Goal: Check status

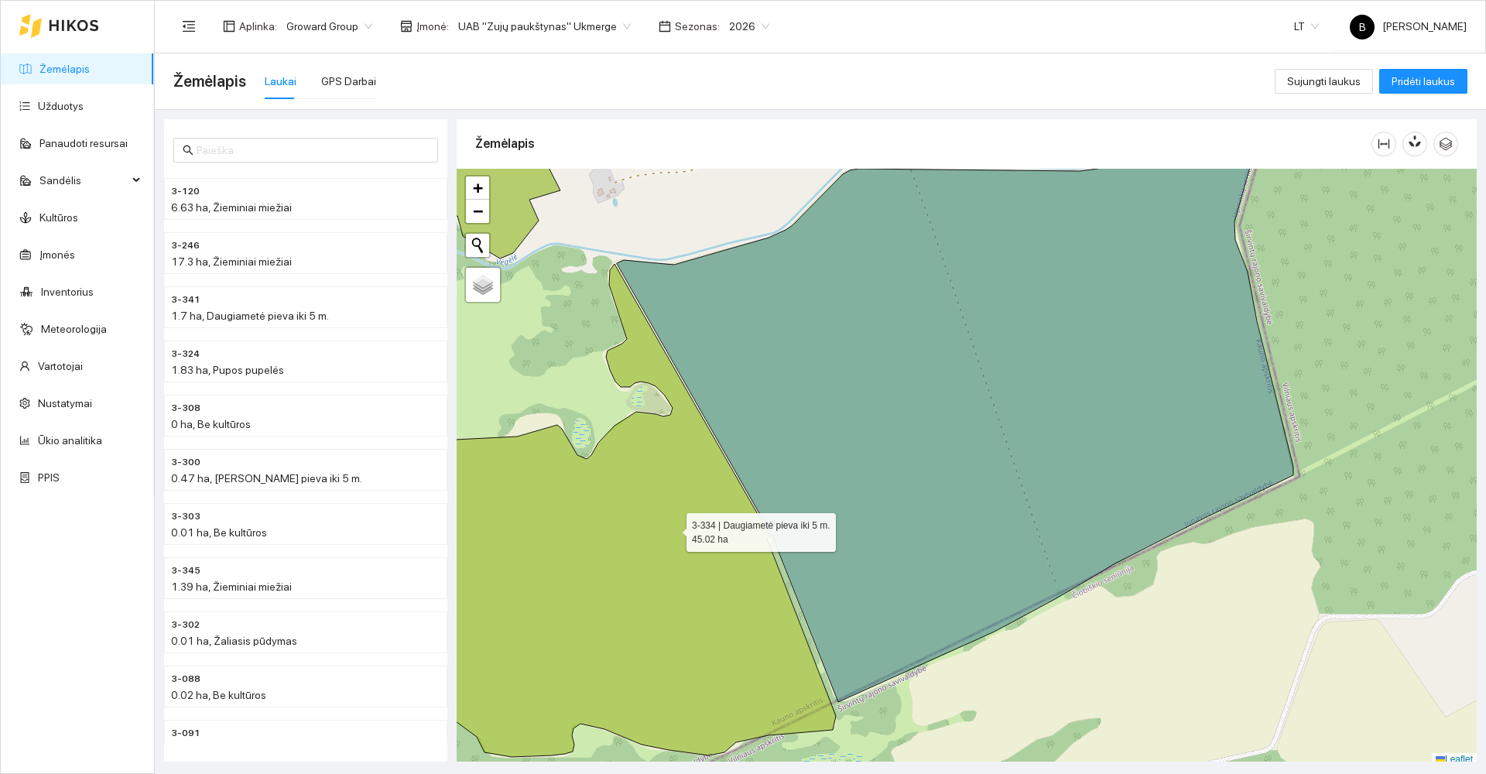
scroll to position [5, 0]
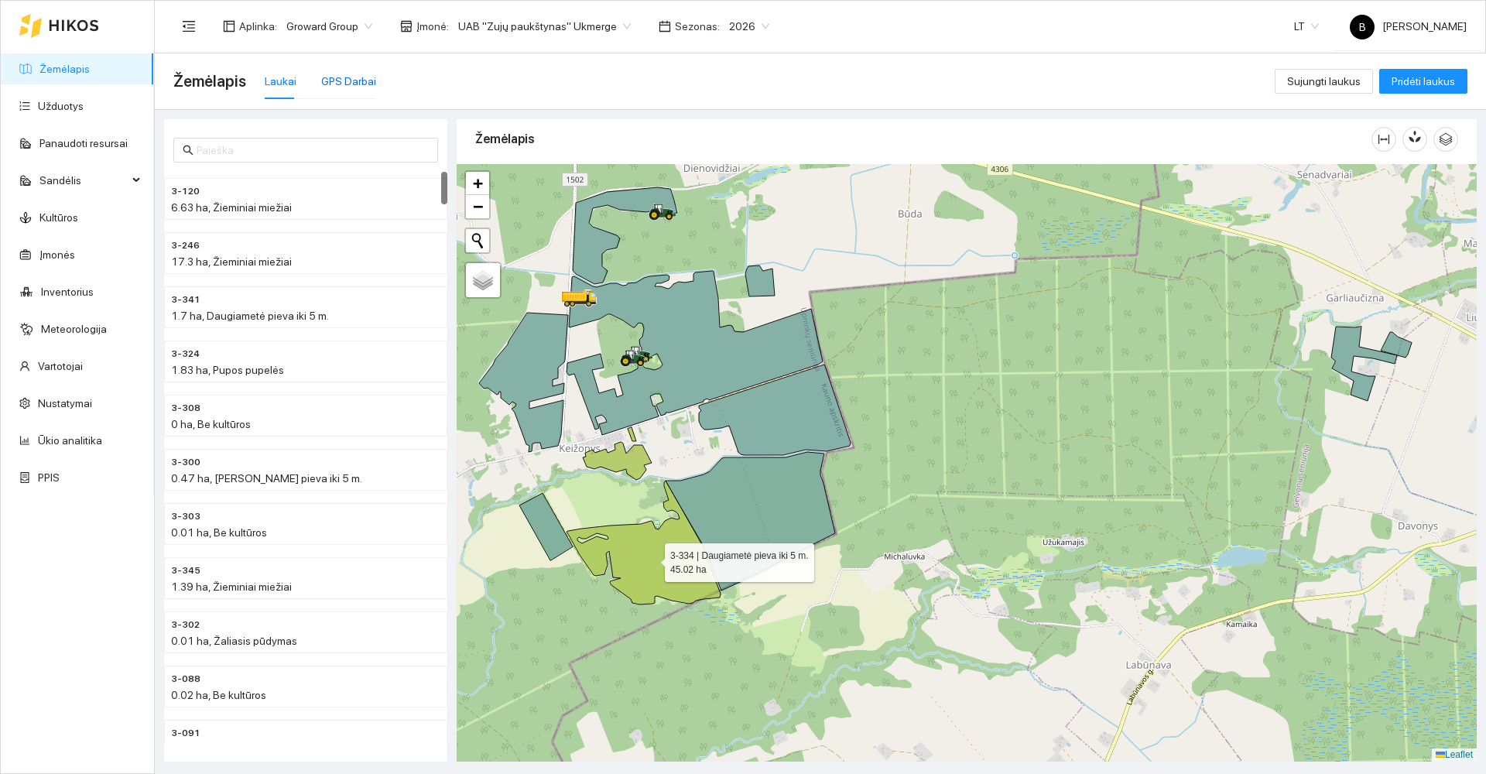
click at [350, 87] on div "GPS Darbai" at bounding box center [348, 81] width 55 height 17
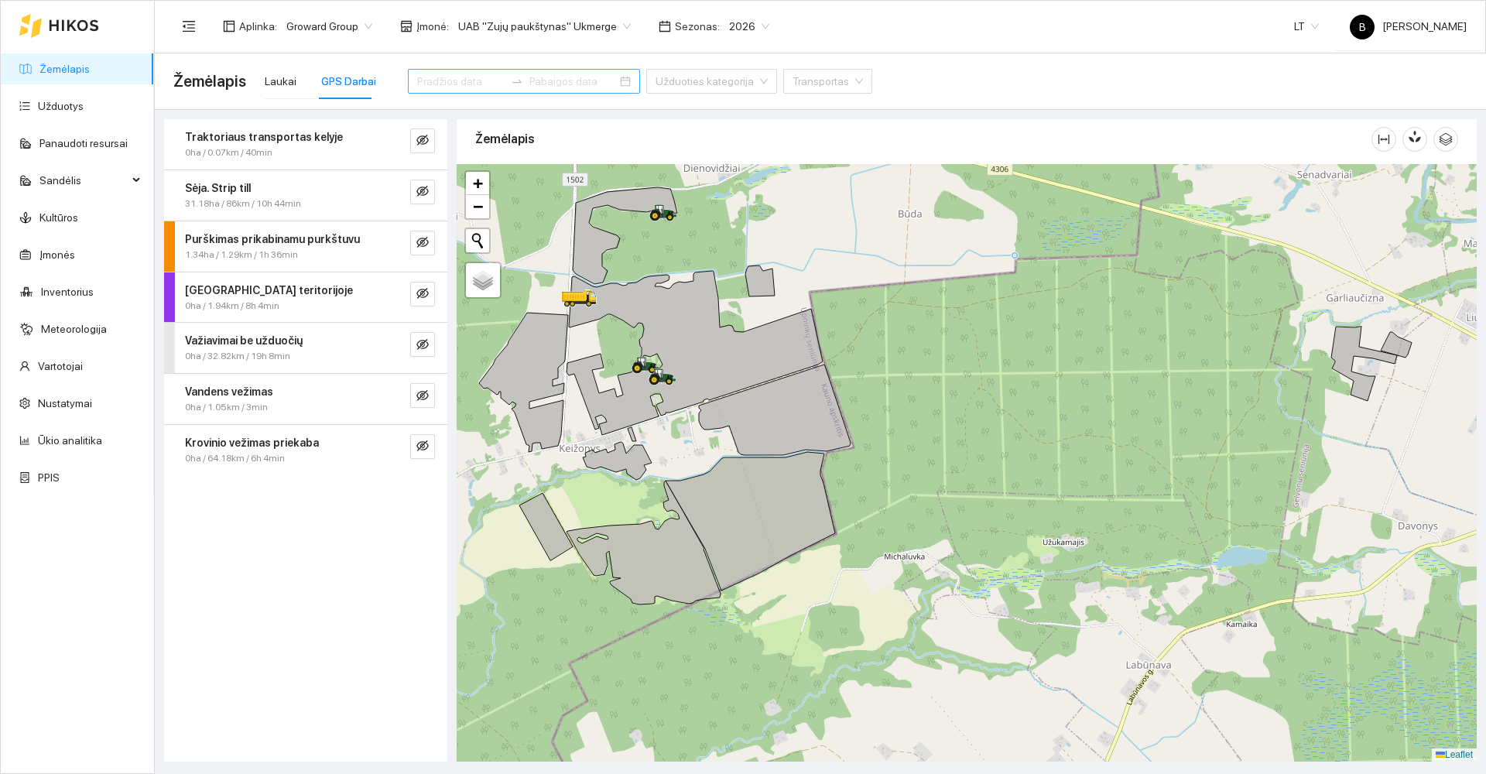
click at [475, 81] on input at bounding box center [460, 81] width 87 height 17
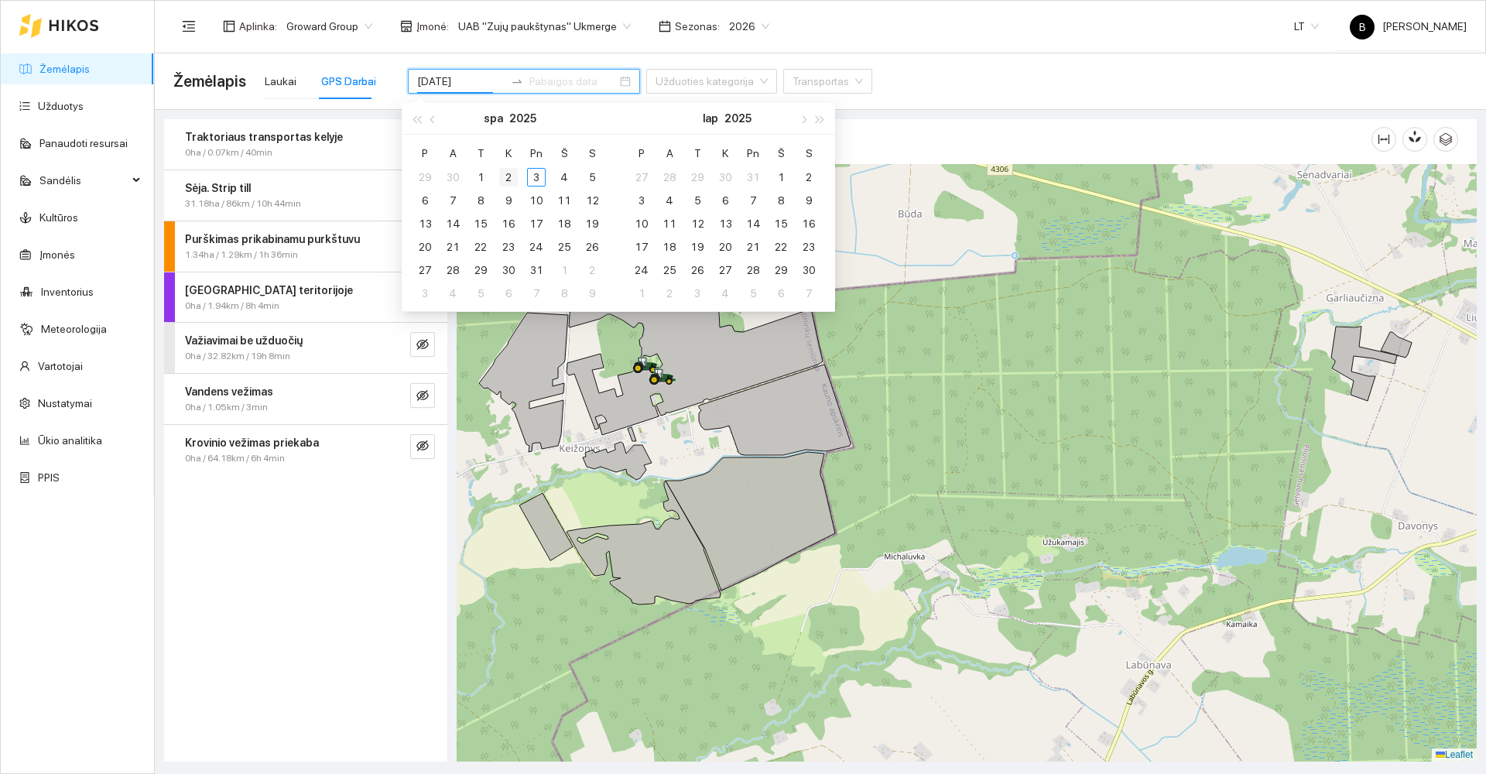
type input "[DATE]"
click at [485, 175] on div "1" at bounding box center [480, 177] width 19 height 19
type input "[DATE]"
click at [533, 177] on div "3" at bounding box center [536, 177] width 19 height 19
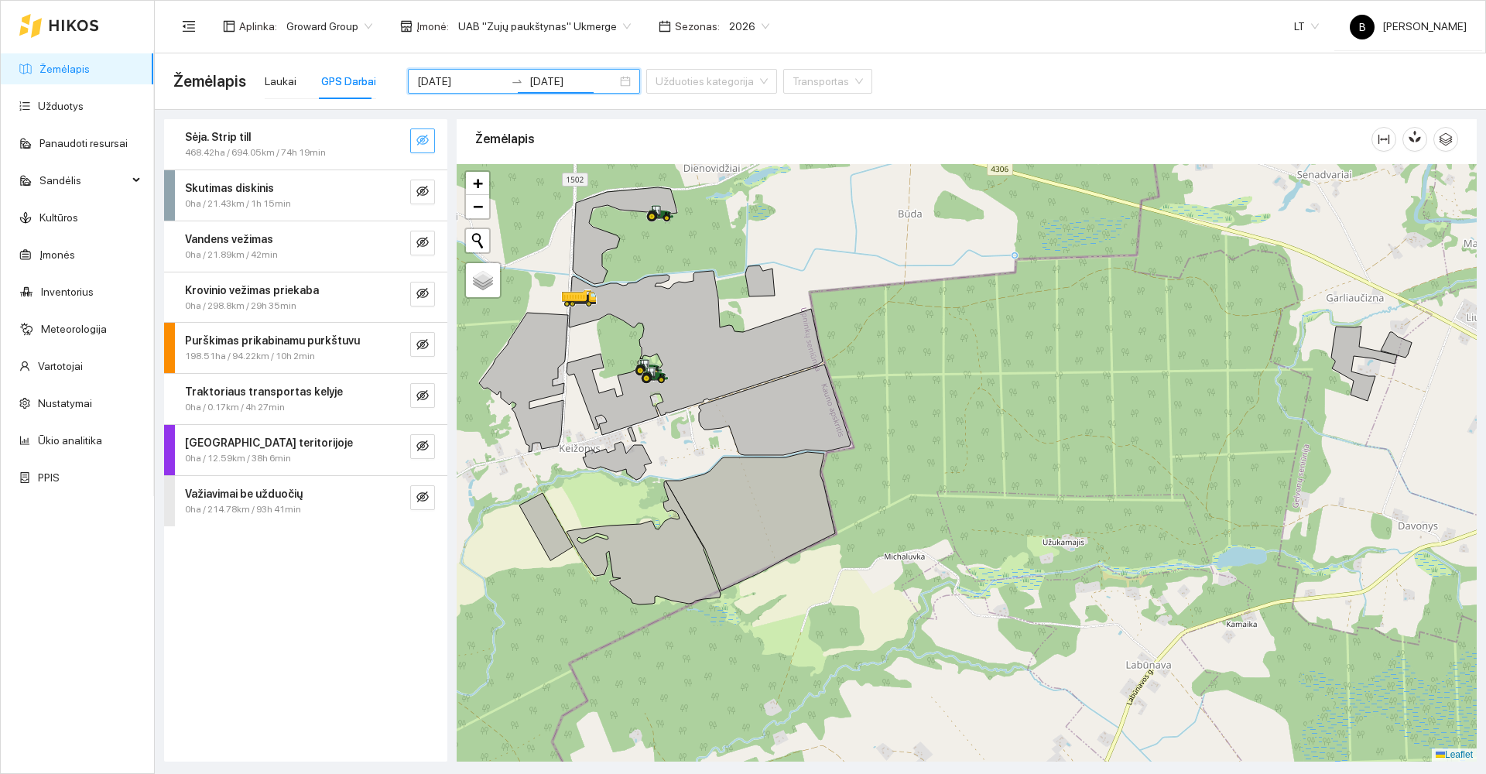
click at [418, 140] on icon "eye-invisible" at bounding box center [423, 140] width 12 height 12
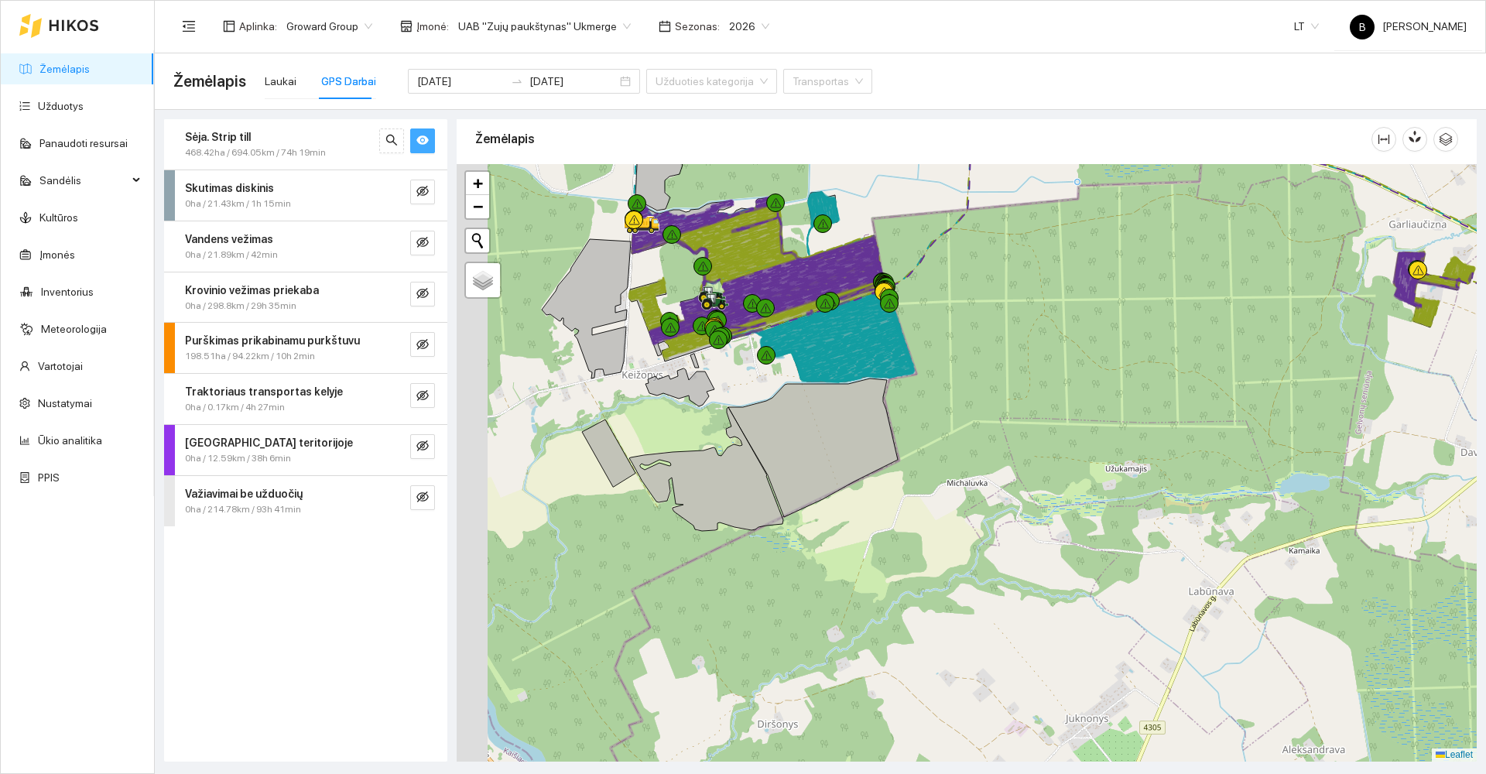
drag, startPoint x: 988, startPoint y: 379, endPoint x: 1026, endPoint y: 332, distance: 60.0
click at [1029, 334] on div at bounding box center [967, 463] width 1020 height 598
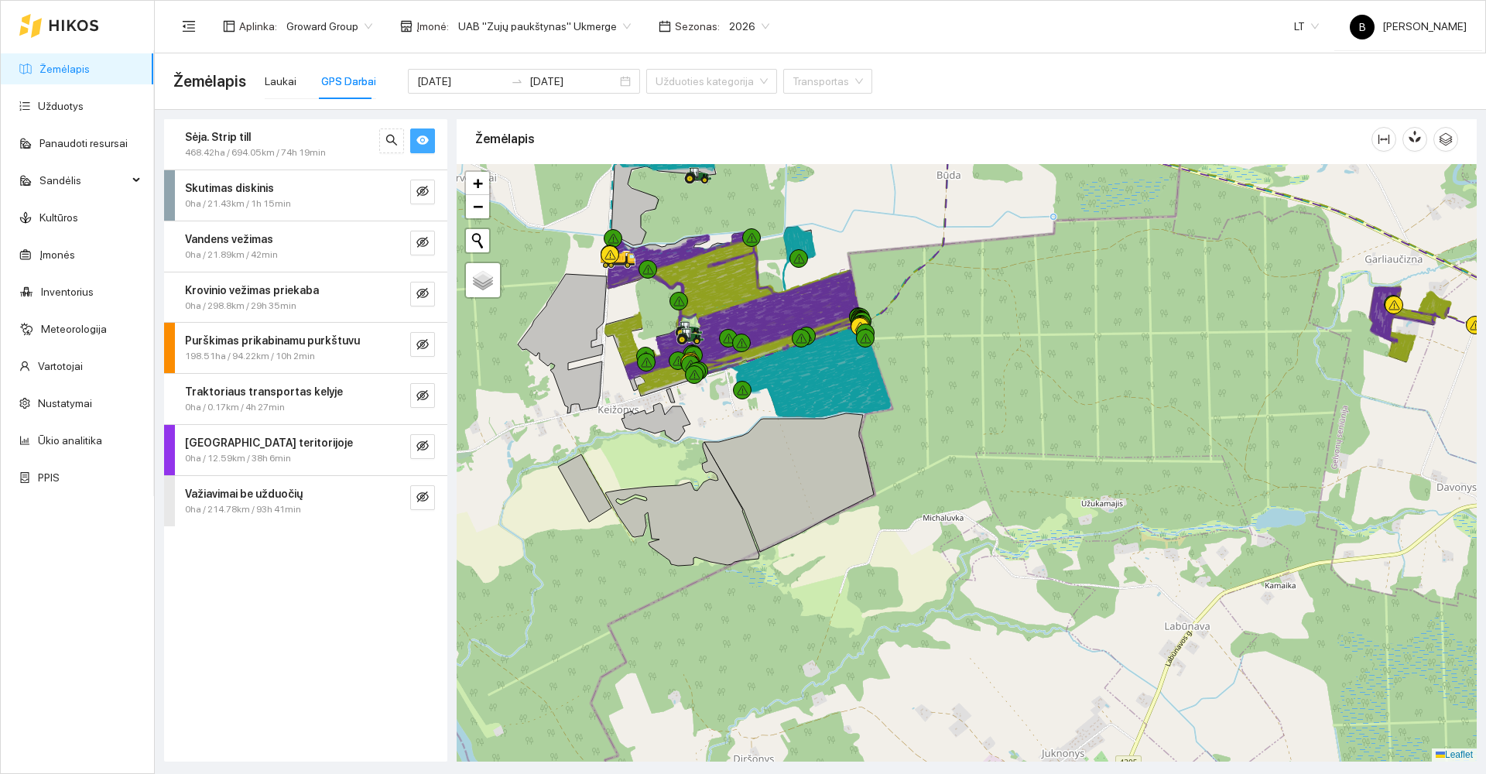
drag, startPoint x: 1020, startPoint y: 332, endPoint x: 987, endPoint y: 377, distance: 55.9
click at [987, 377] on div at bounding box center [967, 463] width 1020 height 598
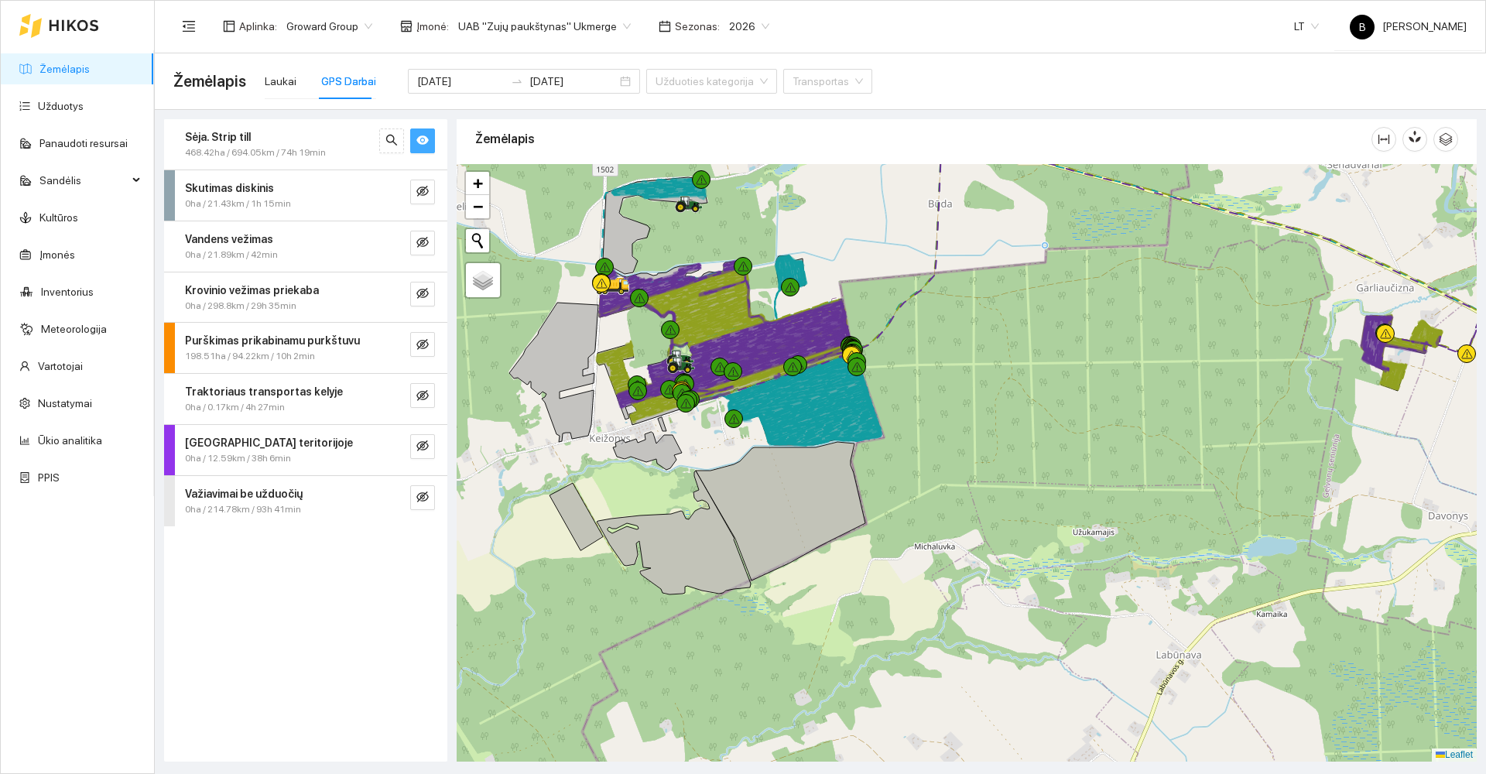
drag, startPoint x: 989, startPoint y: 317, endPoint x: 976, endPoint y: 369, distance: 52.6
click at [976, 369] on div at bounding box center [967, 463] width 1020 height 598
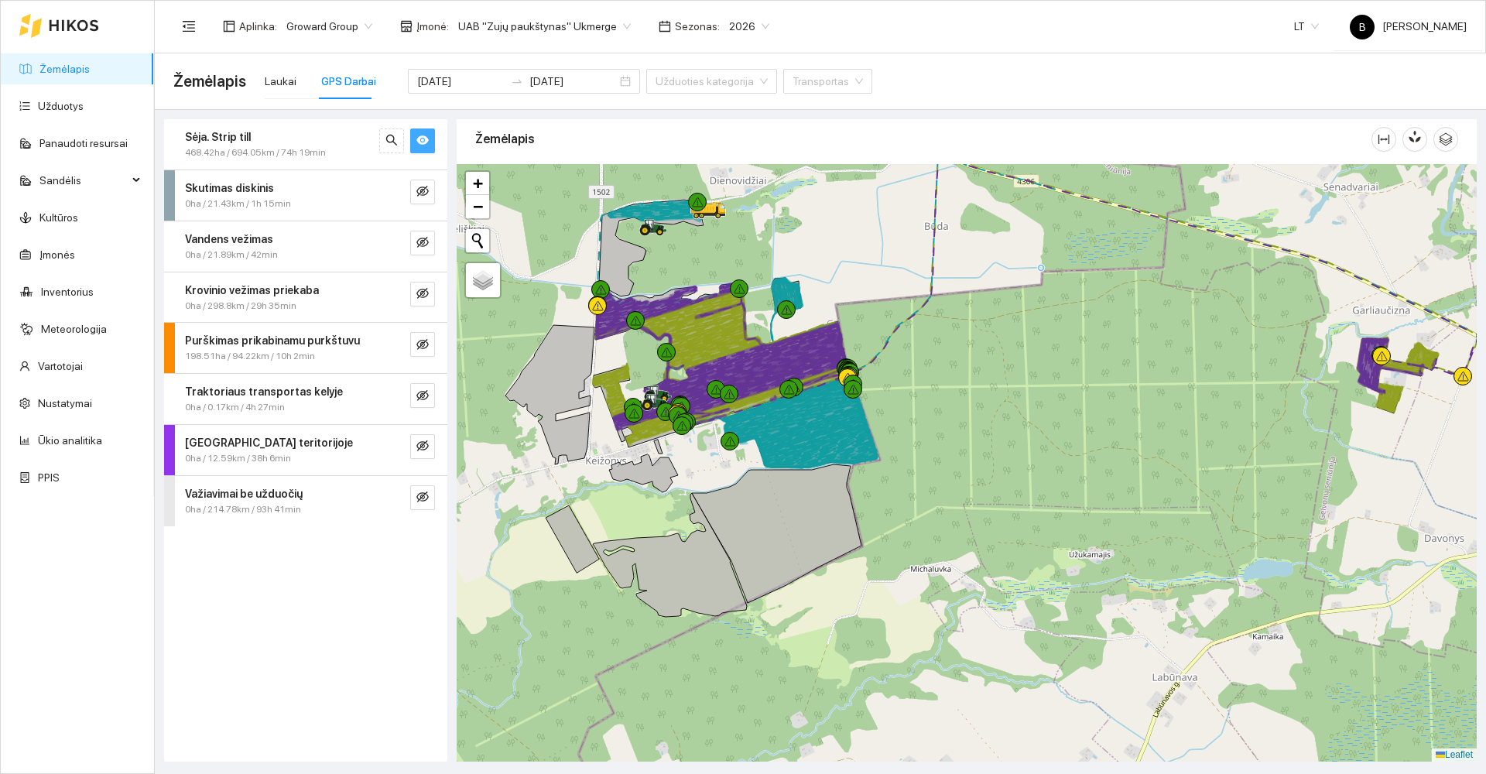
click at [1486, 558] on main "Žemėlapis Laukai GPS Darbai [DATE] [DATE] Užduoties kategorija Transportas Sėja…" at bounding box center [821, 413] width 1332 height 721
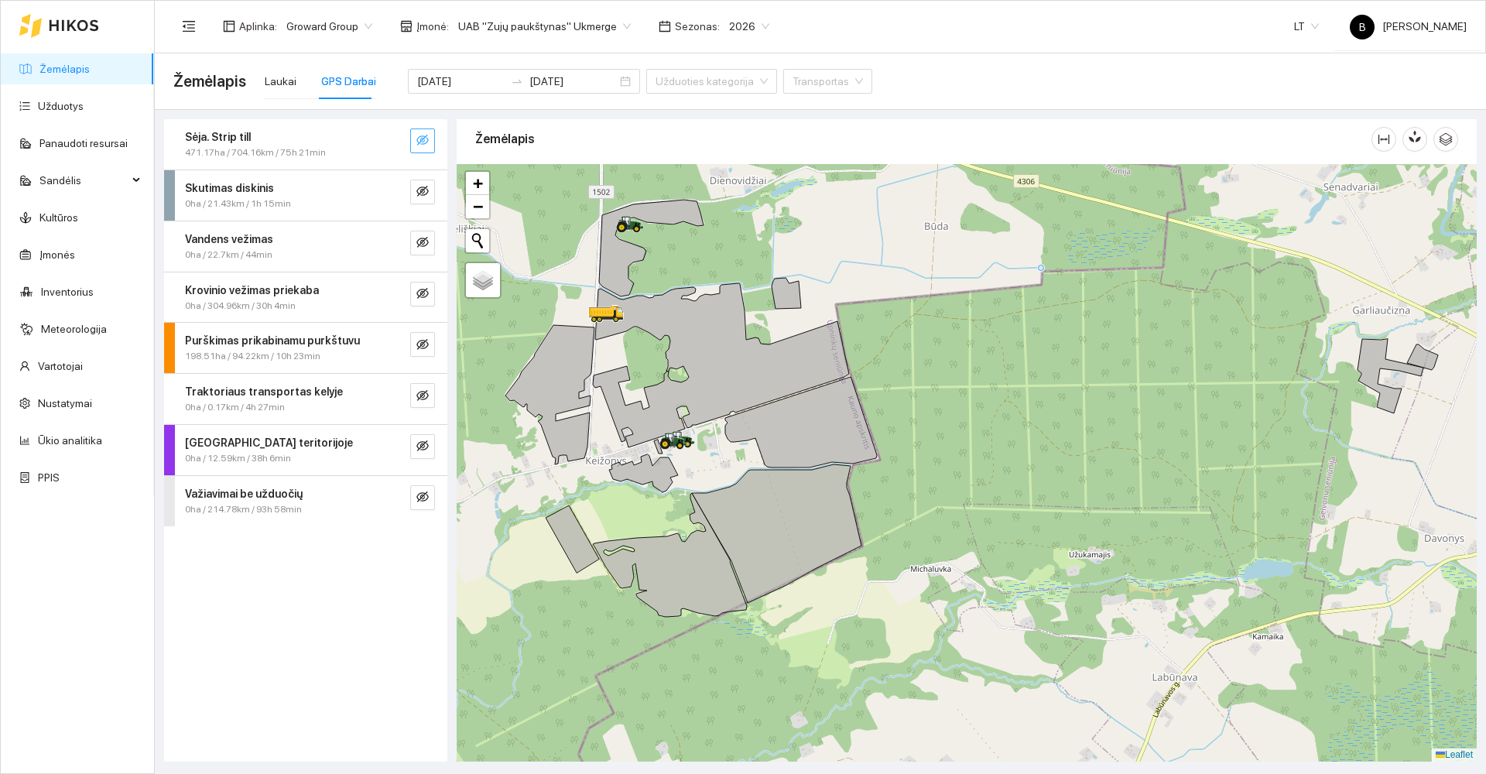
click at [422, 144] on icon "eye-invisible" at bounding box center [423, 140] width 12 height 11
click at [414, 149] on button "button" at bounding box center [422, 141] width 25 height 25
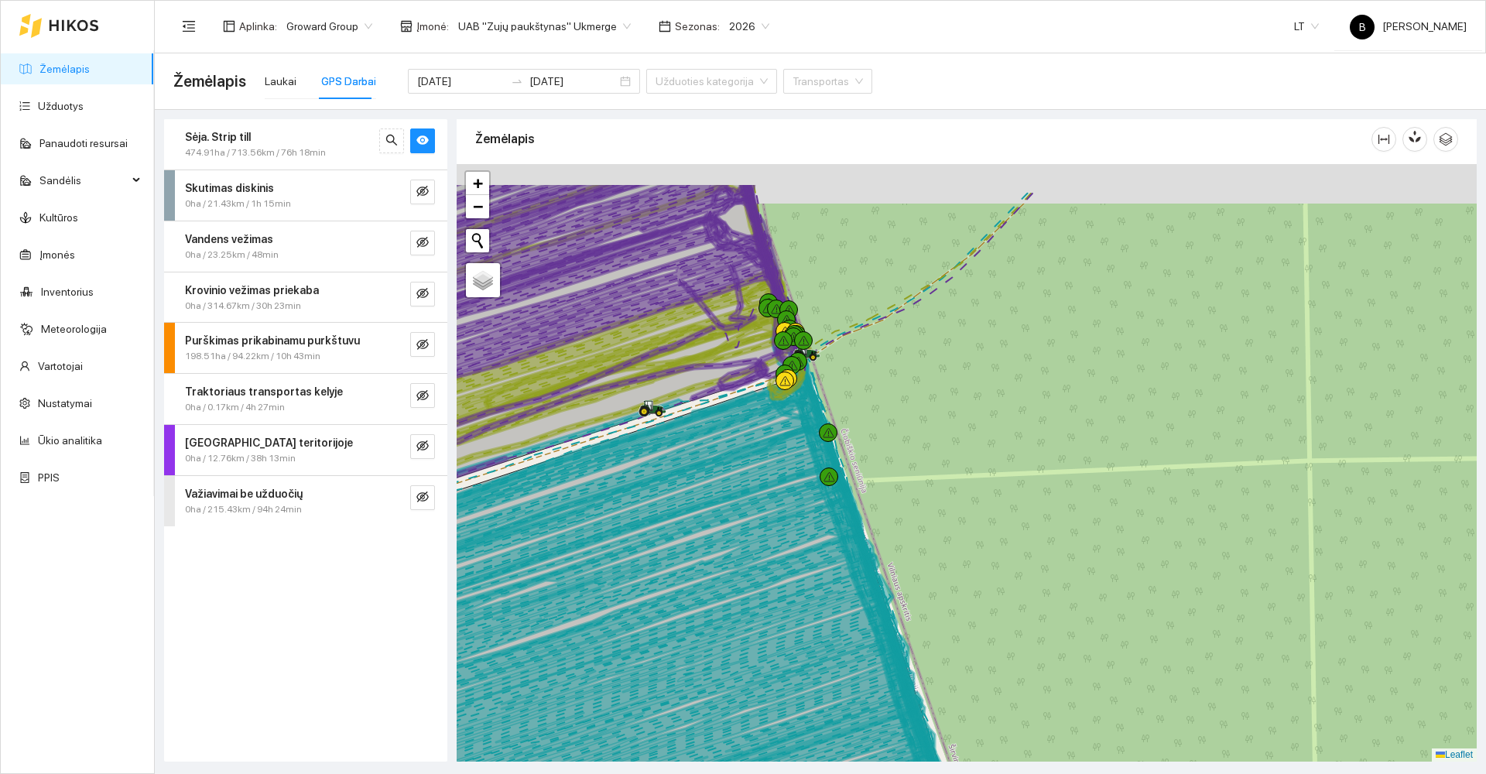
drag, startPoint x: 847, startPoint y: 297, endPoint x: 854, endPoint y: 378, distance: 80.8
click at [855, 378] on div at bounding box center [967, 463] width 1020 height 598
